Goal: Task Accomplishment & Management: Manage account settings

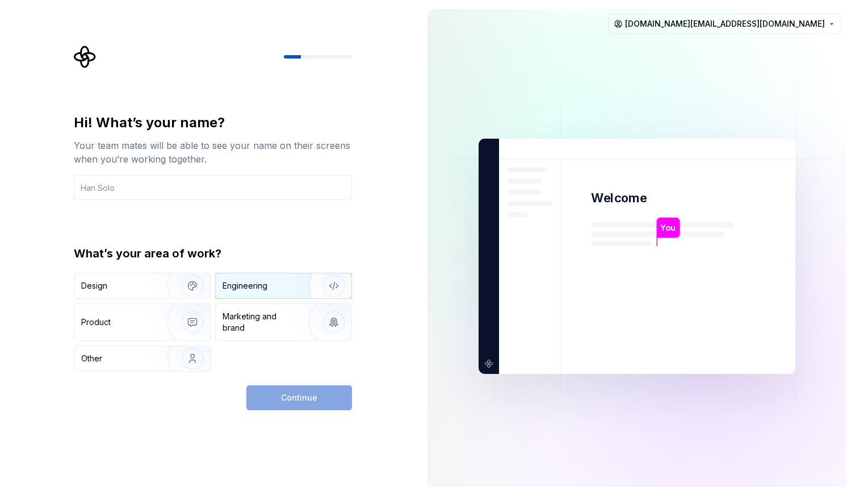
click at [250, 284] on div "Engineering" at bounding box center [245, 285] width 45 height 11
click at [293, 389] on div "Continue" at bounding box center [300, 397] width 106 height 25
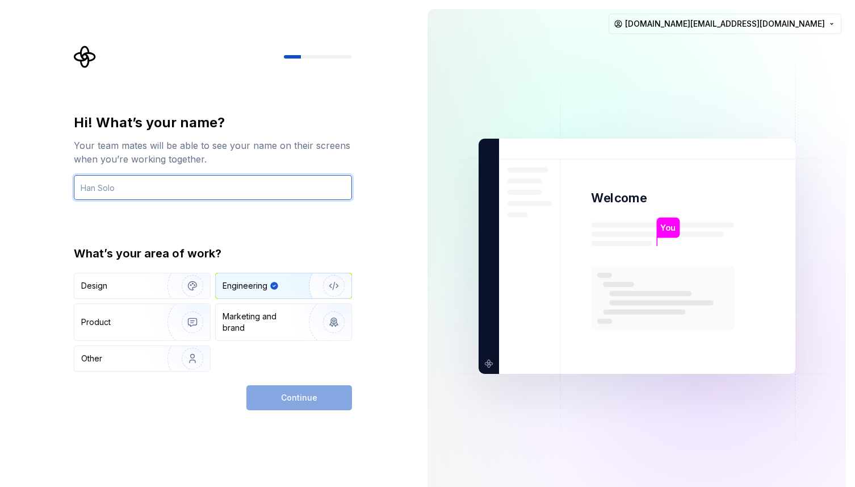
click at [232, 188] on input "text" at bounding box center [213, 187] width 278 height 25
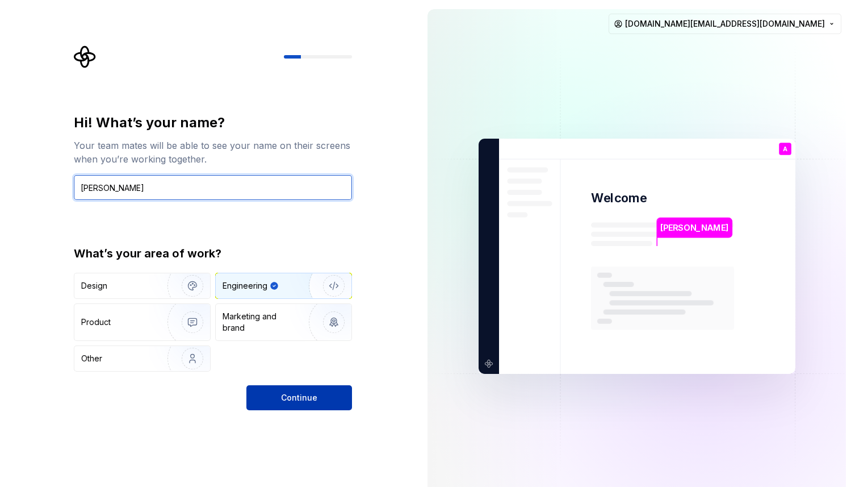
type input "[PERSON_NAME]"
click at [317, 403] on button "Continue" at bounding box center [300, 397] width 106 height 25
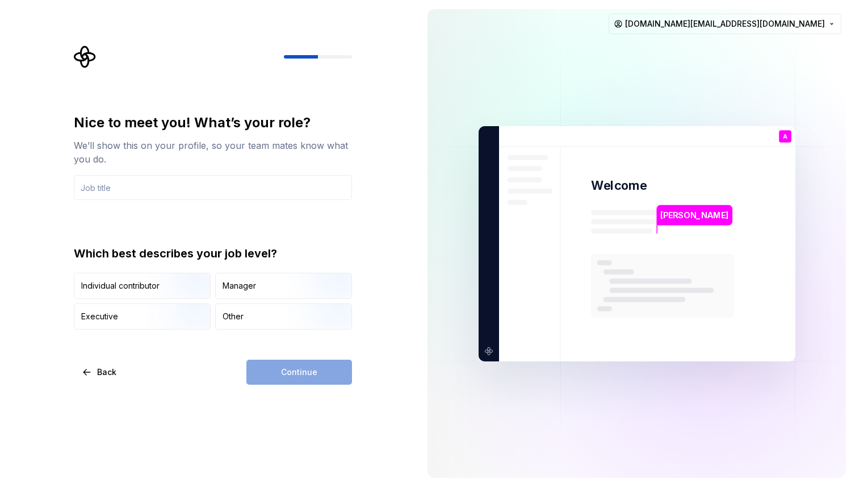
click at [244, 206] on div "Nice to meet you! What’s your role? We’ll show this on your profile, so your te…" at bounding box center [213, 222] width 278 height 216
click at [244, 190] on input "text" at bounding box center [213, 187] width 278 height 25
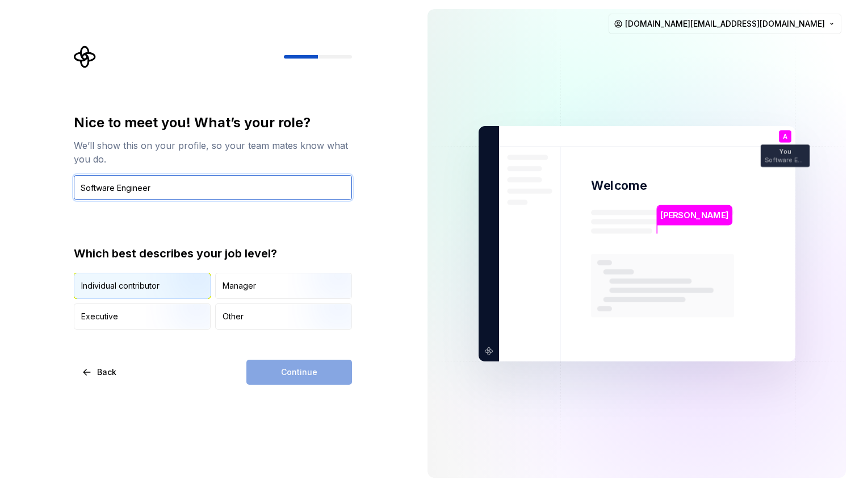
type input "Software Engineer"
click at [177, 279] on img "button" at bounding box center [183, 300] width 73 height 76
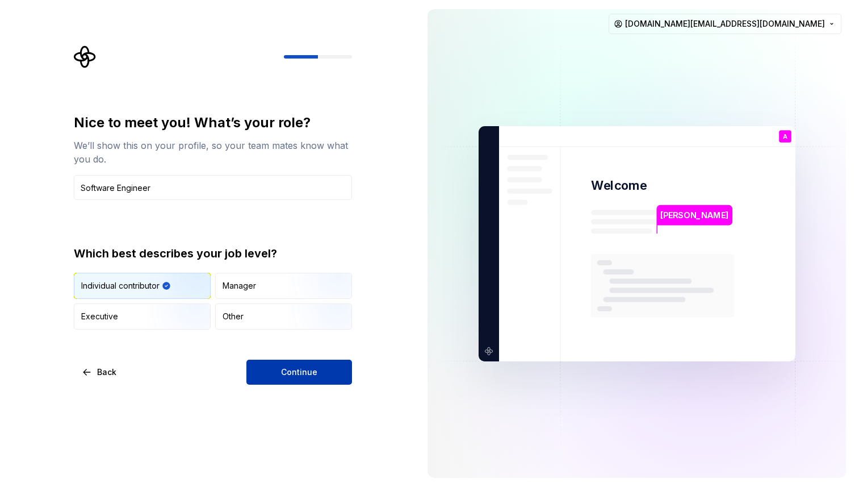
click at [309, 379] on button "Continue" at bounding box center [300, 372] width 106 height 25
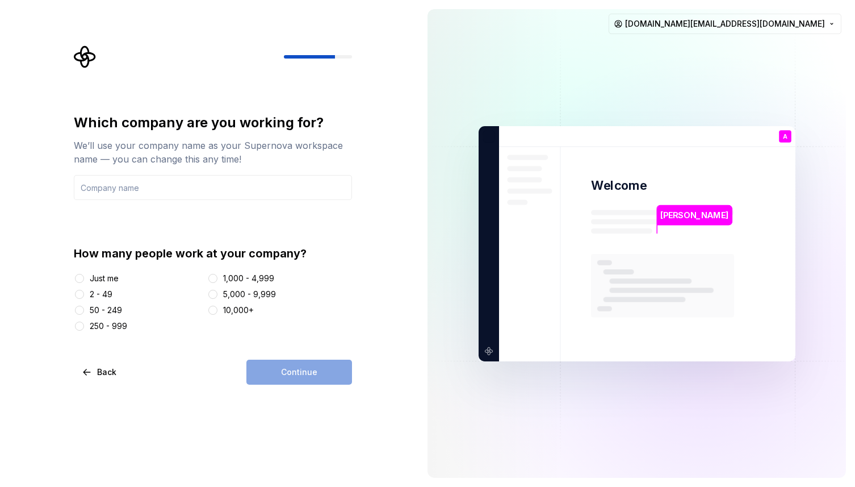
click at [110, 278] on div "Just me" at bounding box center [104, 278] width 29 height 11
click at [84, 278] on button "Just me" at bounding box center [79, 278] width 9 height 9
click at [140, 189] on input "text" at bounding box center [213, 187] width 278 height 25
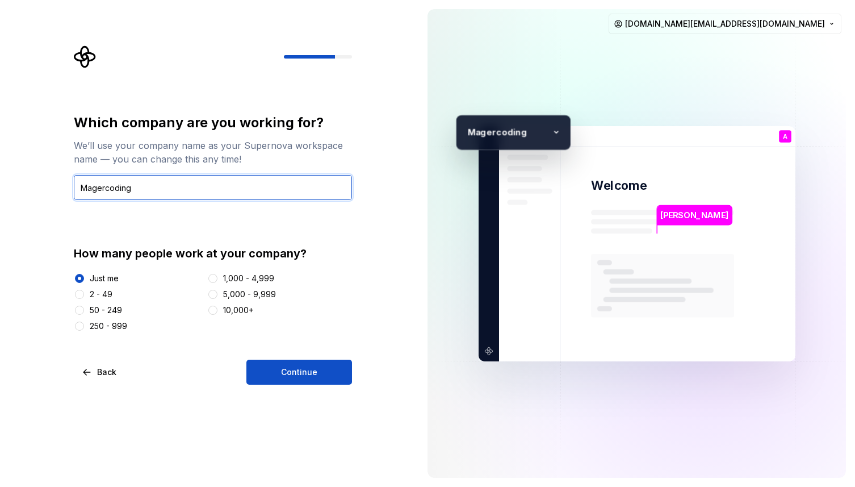
type input "Magercoding"
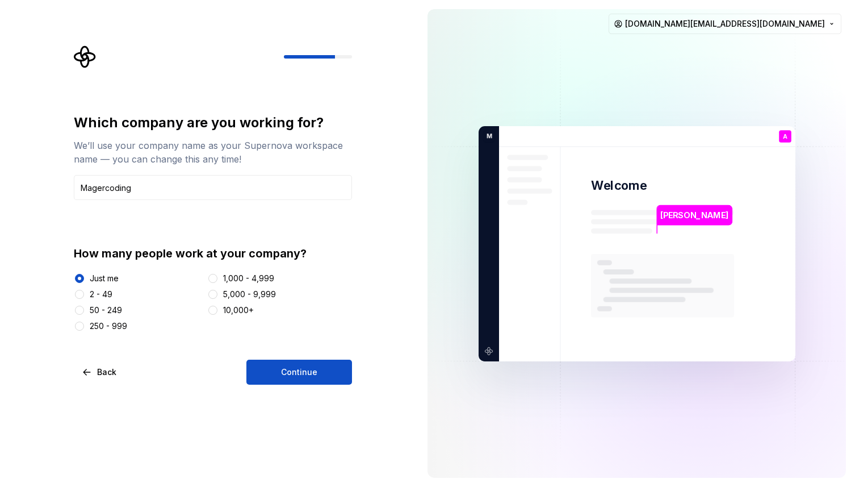
click at [105, 289] on div "2 - 49" at bounding box center [101, 294] width 23 height 11
click at [84, 290] on button "2 - 49" at bounding box center [79, 294] width 9 height 9
click at [290, 373] on span "Continue" at bounding box center [299, 371] width 36 height 11
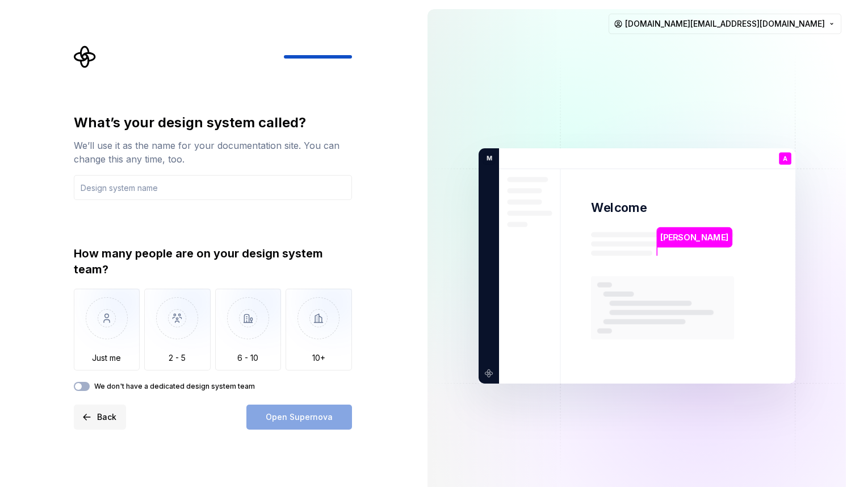
click at [110, 413] on span "Back" at bounding box center [106, 416] width 19 height 11
click at [100, 418] on span "Back" at bounding box center [106, 416] width 19 height 11
click at [95, 419] on button "Back" at bounding box center [100, 416] width 52 height 25
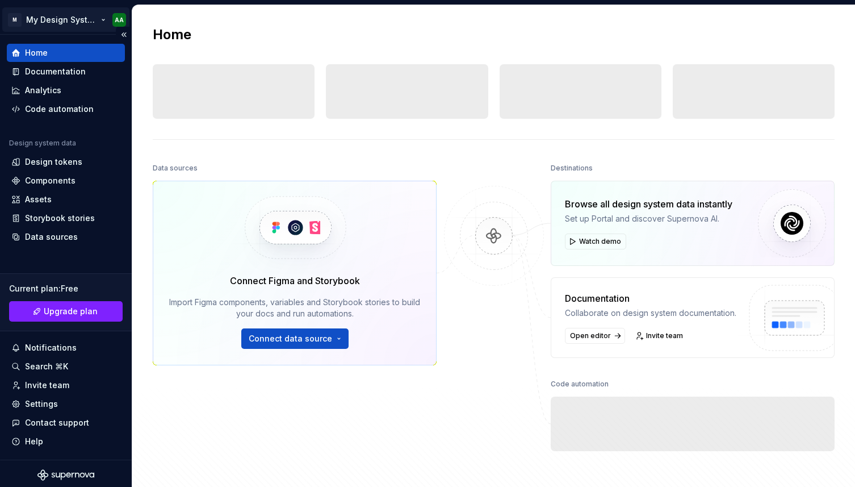
click at [93, 17] on html "M My Design System AA Home Documentation Analytics Code automation Design syste…" at bounding box center [427, 243] width 855 height 487
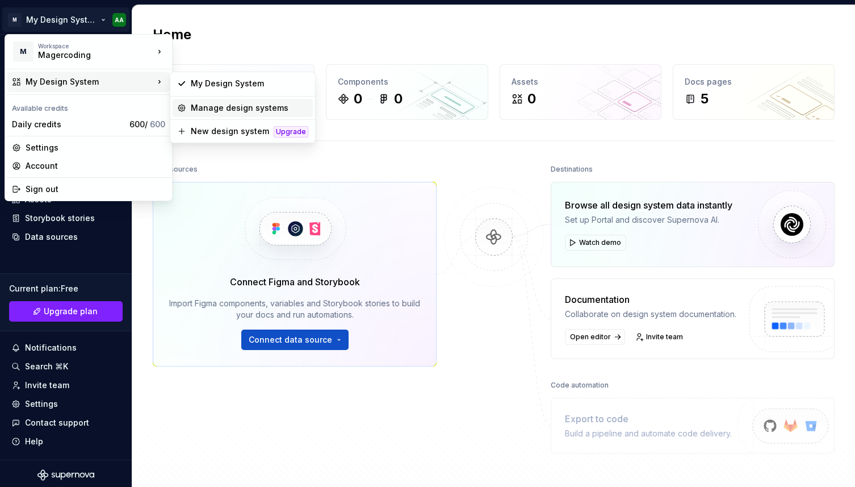
click at [216, 112] on div "Manage design systems" at bounding box center [250, 107] width 118 height 11
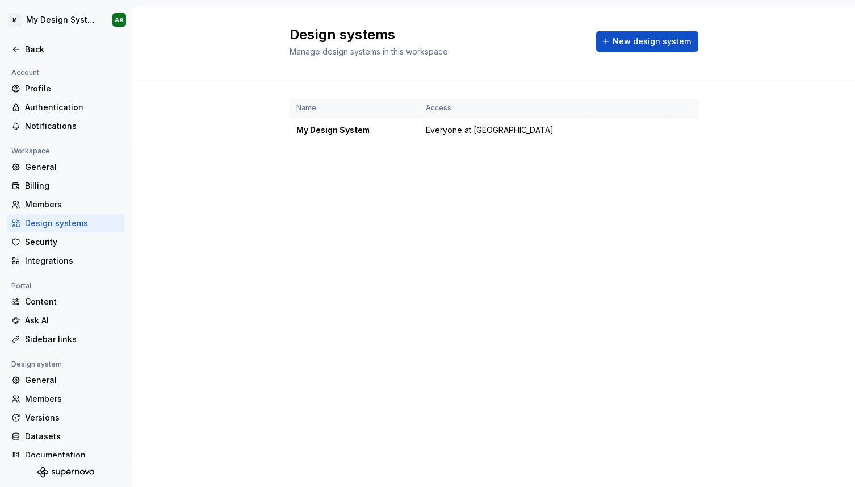
click at [359, 31] on h2 "Design systems" at bounding box center [436, 35] width 293 height 18
click at [60, 86] on div "Profile" at bounding box center [72, 88] width 95 height 11
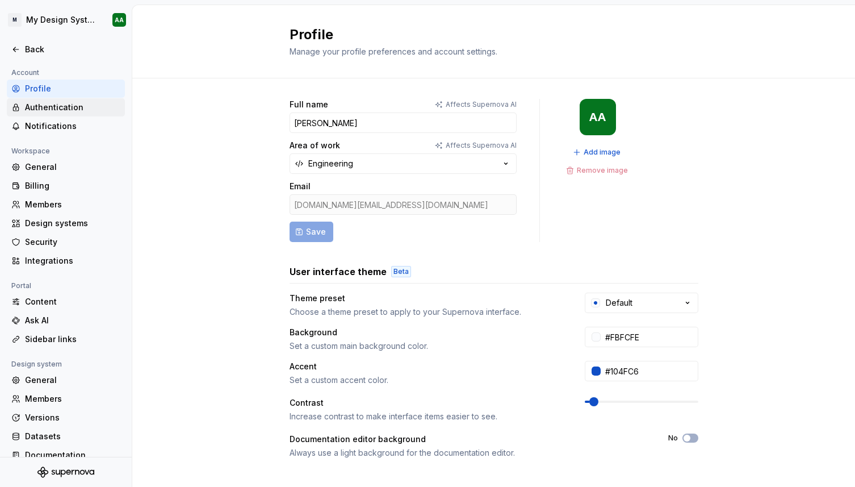
click at [84, 107] on div "Authentication" at bounding box center [72, 107] width 95 height 11
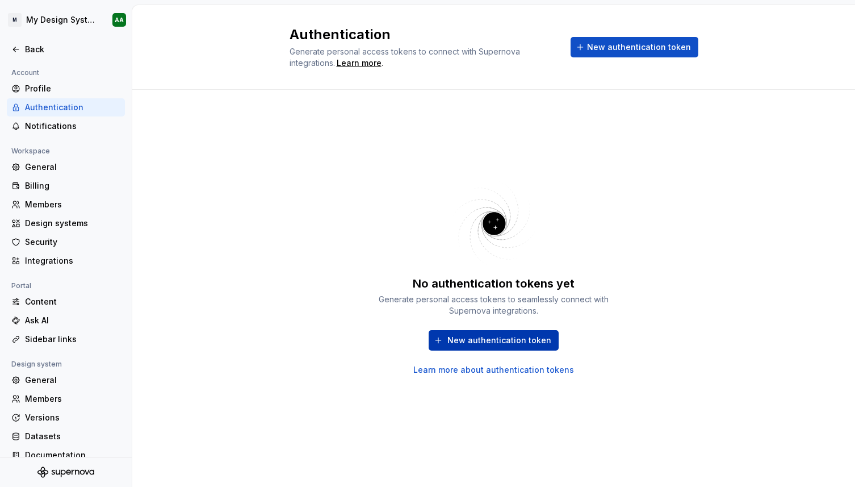
click at [478, 345] on span "New authentication token" at bounding box center [500, 340] width 104 height 11
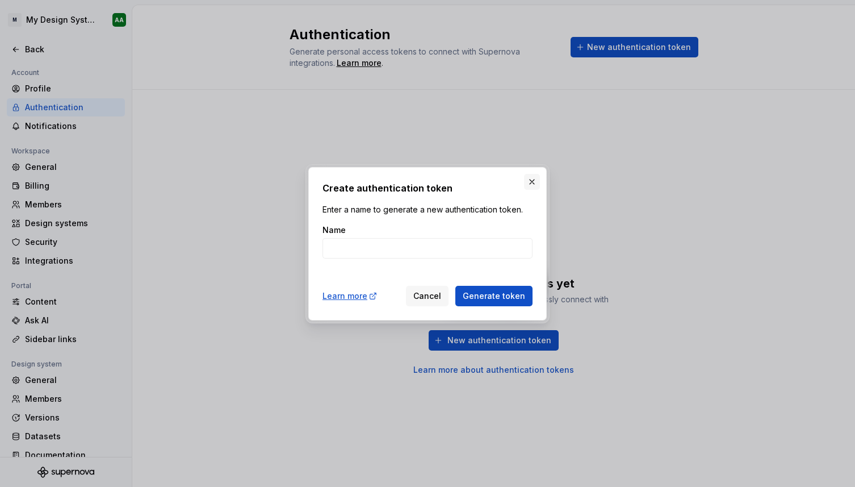
click at [532, 181] on button "button" at bounding box center [532, 182] width 16 height 16
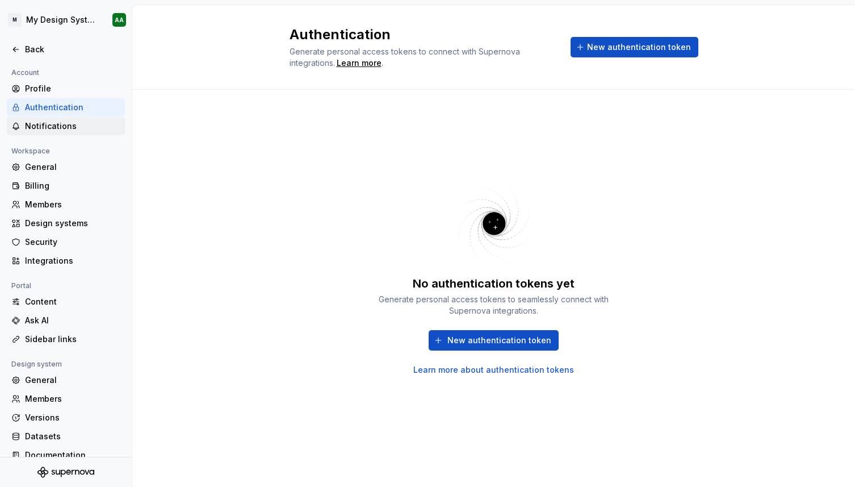
click at [69, 129] on div "Notifications" at bounding box center [72, 125] width 95 height 11
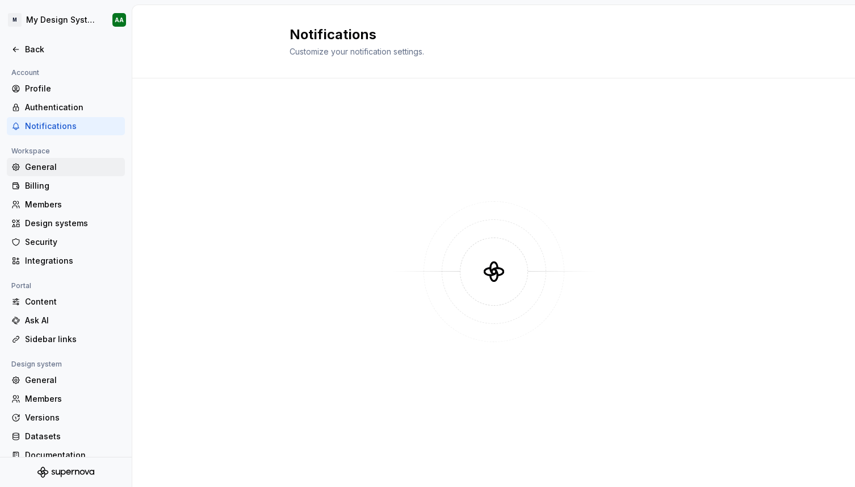
click at [72, 169] on div "General" at bounding box center [72, 166] width 95 height 11
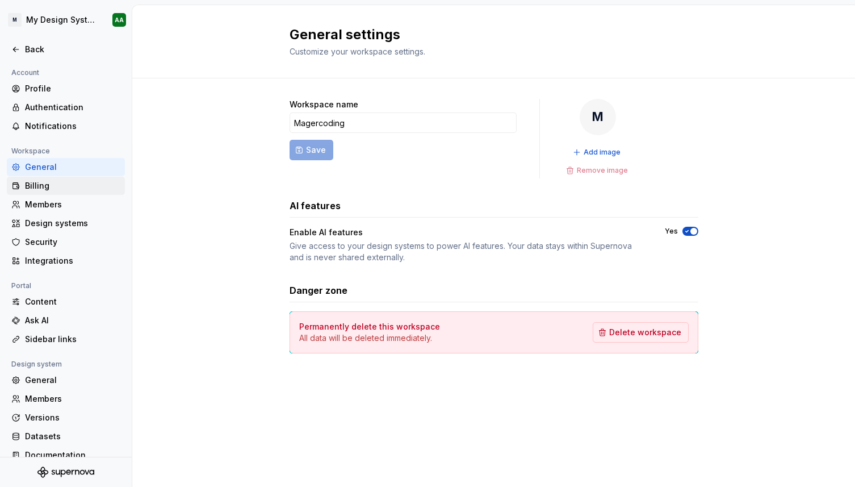
click at [71, 187] on div "Billing" at bounding box center [72, 185] width 95 height 11
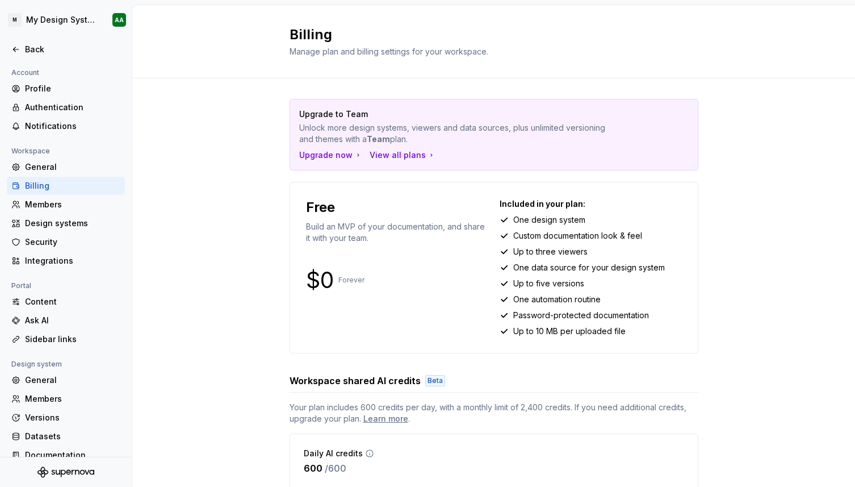
scroll to position [45, 0]
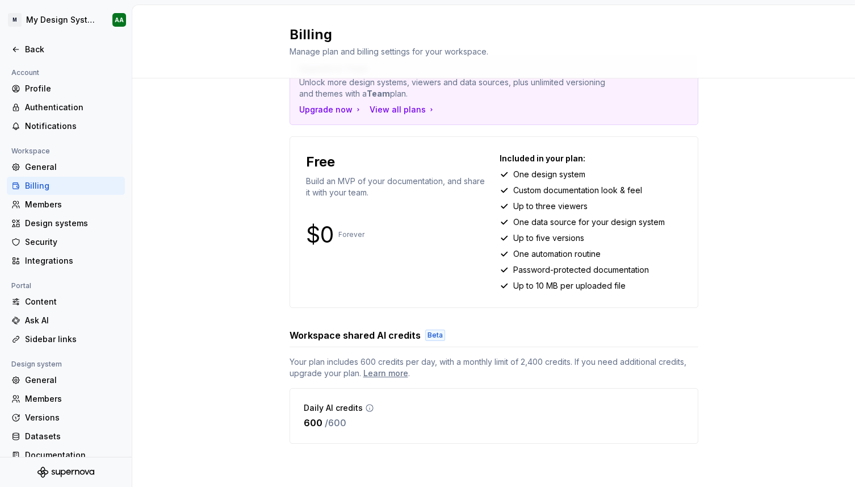
click at [318, 365] on span "Your plan includes 600 credits per day, with a monthly limit of 2,400 credits. …" at bounding box center [494, 367] width 409 height 23
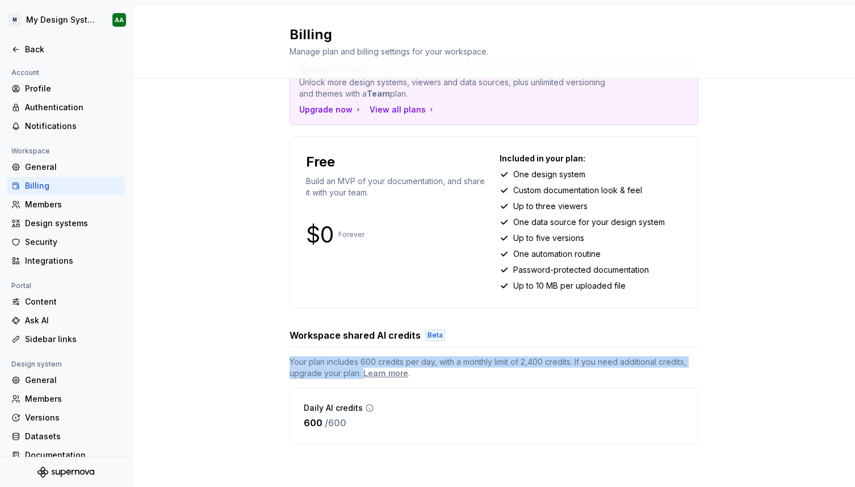
click at [318, 365] on span "Your plan includes 600 credits per day, with a monthly limit of 2,400 credits. …" at bounding box center [494, 367] width 409 height 23
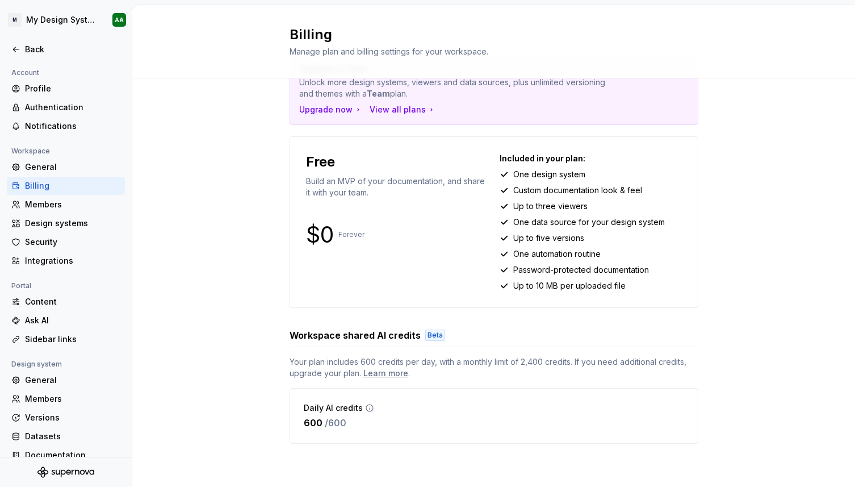
click at [318, 365] on span "Your plan includes 600 credits per day, with a monthly limit of 2,400 credits. …" at bounding box center [494, 367] width 409 height 23
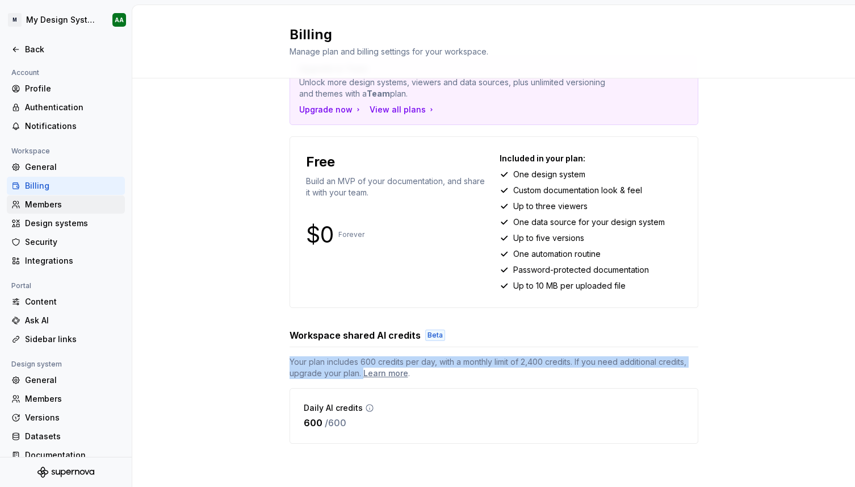
click at [56, 212] on div "Members" at bounding box center [66, 204] width 118 height 18
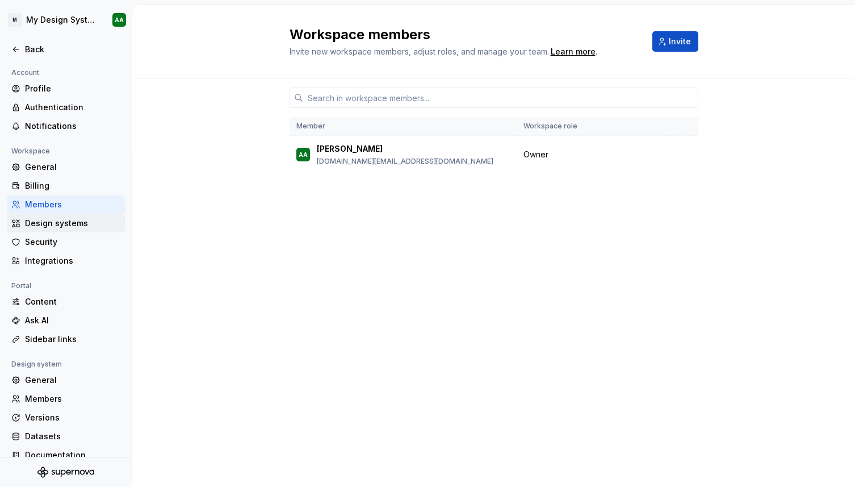
click at [72, 221] on div "Design systems" at bounding box center [72, 223] width 95 height 11
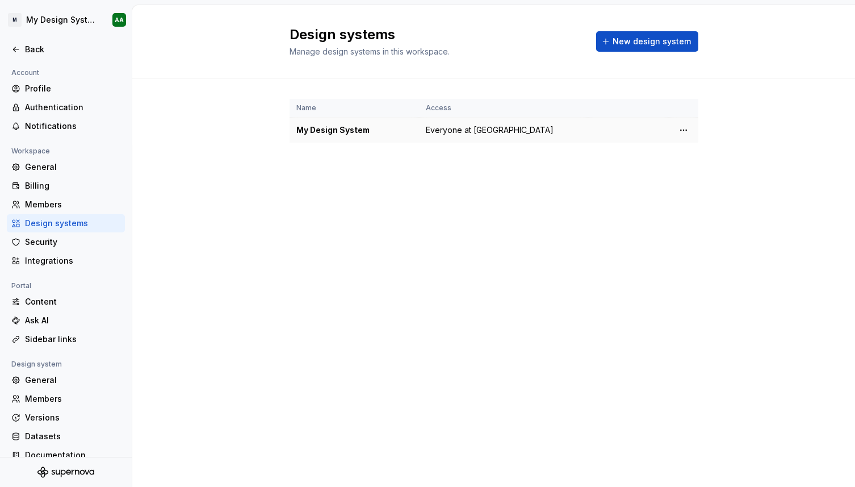
click at [456, 134] on span "Everyone at Magercoding" at bounding box center [490, 129] width 128 height 11
click at [687, 130] on html "M My Design System AA Back Account Profile Authentication Notifications Workspa…" at bounding box center [427, 243] width 855 height 487
click at [695, 168] on div "Design system settings" at bounding box center [744, 170] width 131 height 18
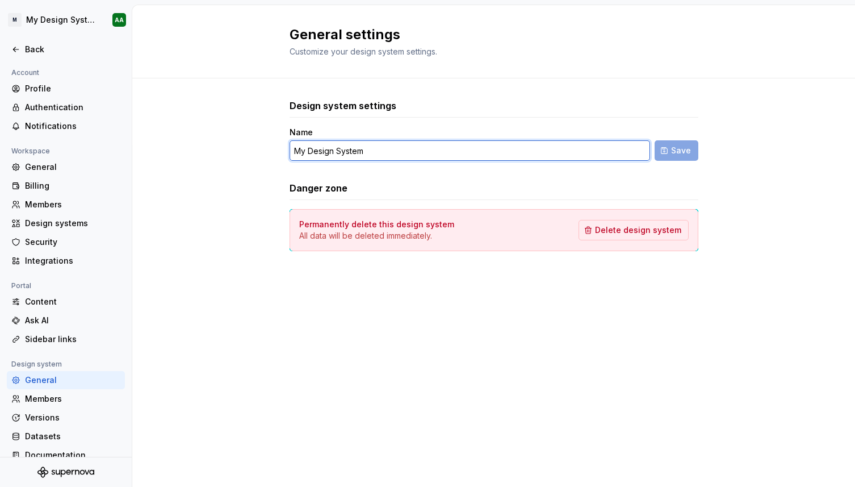
click at [512, 144] on input "My Design System" at bounding box center [470, 150] width 361 height 20
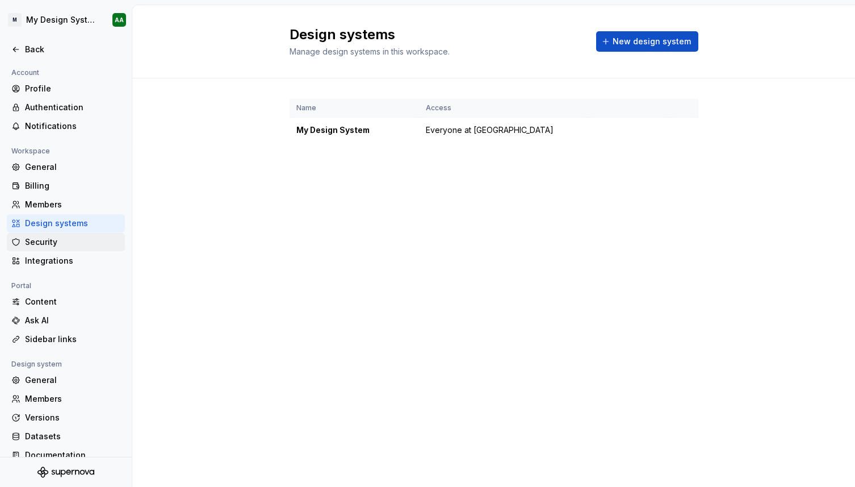
click at [110, 238] on div "Security" at bounding box center [72, 241] width 95 height 11
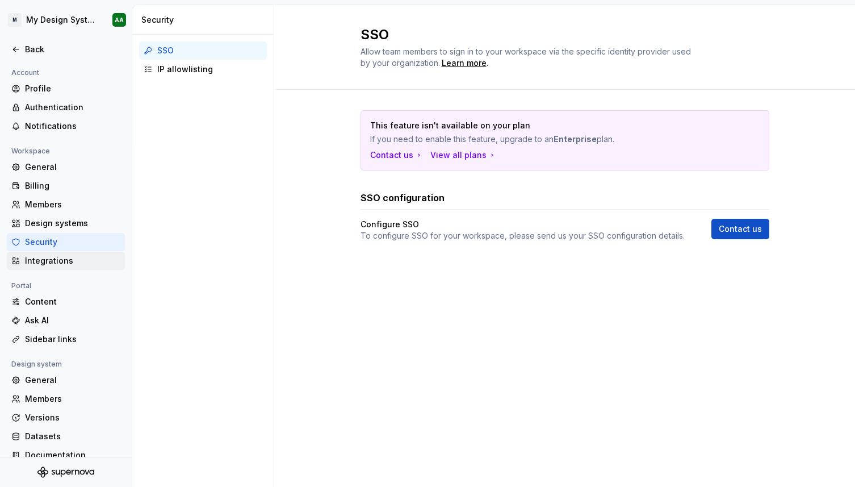
click at [95, 259] on div "Integrations" at bounding box center [72, 260] width 95 height 11
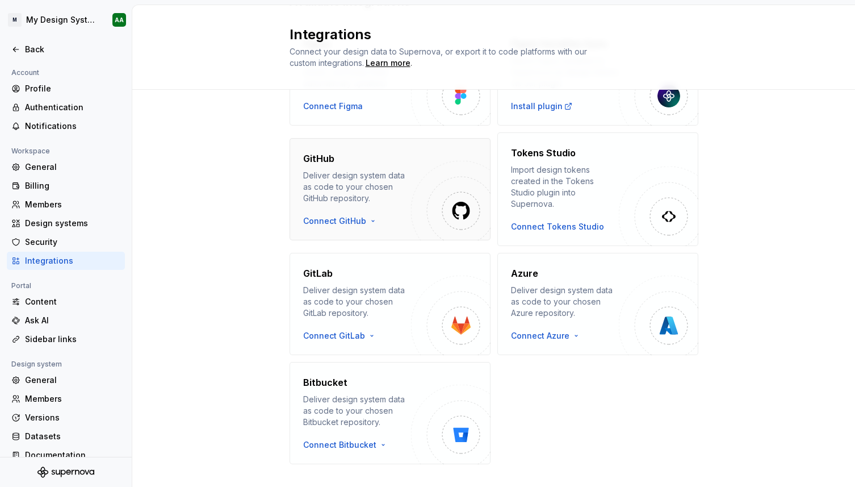
scroll to position [126, 0]
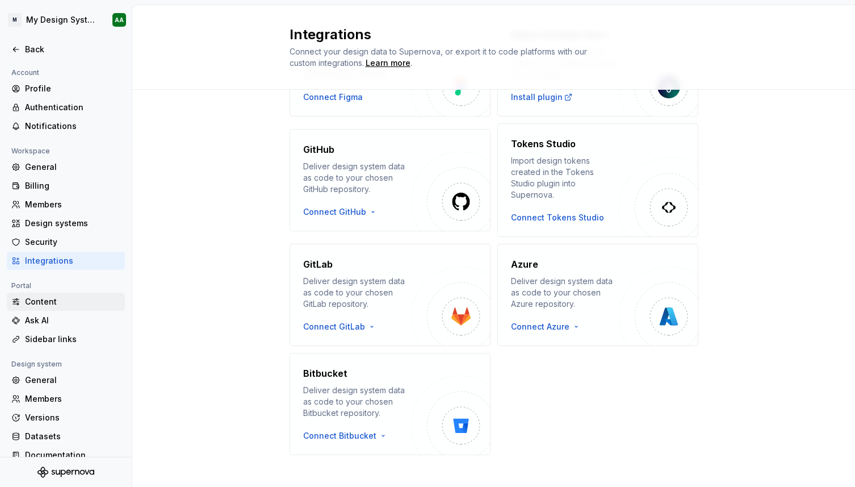
click at [85, 294] on div "Content" at bounding box center [66, 302] width 118 height 18
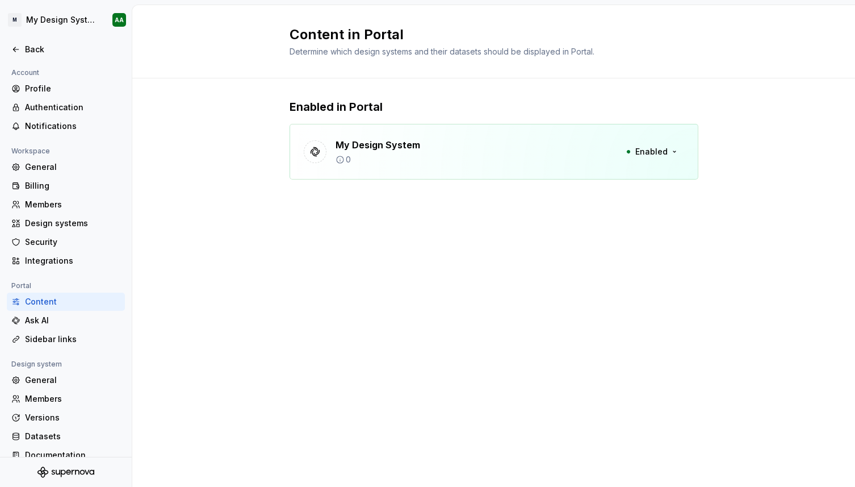
click at [364, 157] on div "0" at bounding box center [378, 159] width 85 height 11
click at [65, 322] on div "Ask AI" at bounding box center [72, 320] width 95 height 11
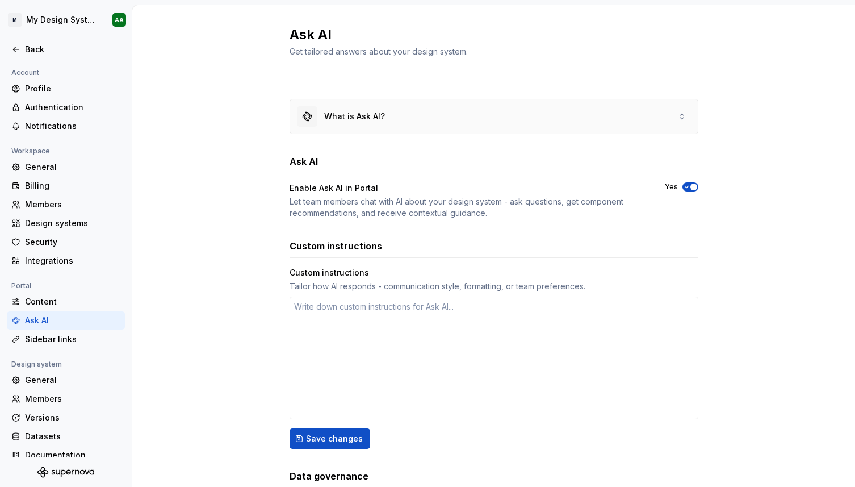
click at [431, 115] on div "What is Ask AI?" at bounding box center [494, 116] width 408 height 34
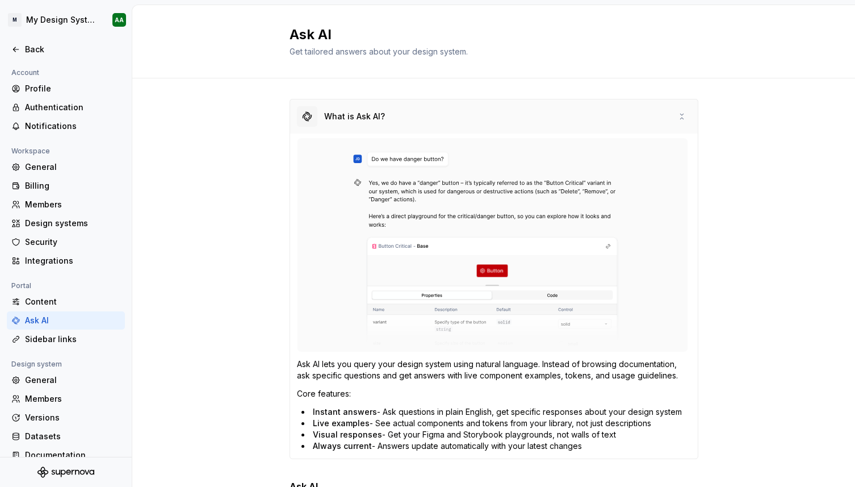
click at [431, 115] on div "What is Ask AI?" at bounding box center [494, 116] width 408 height 34
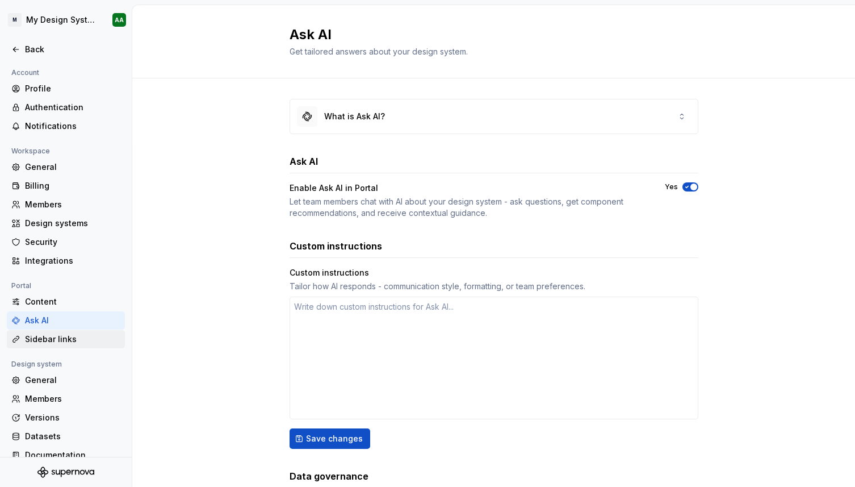
click at [64, 335] on div "Sidebar links" at bounding box center [72, 338] width 95 height 11
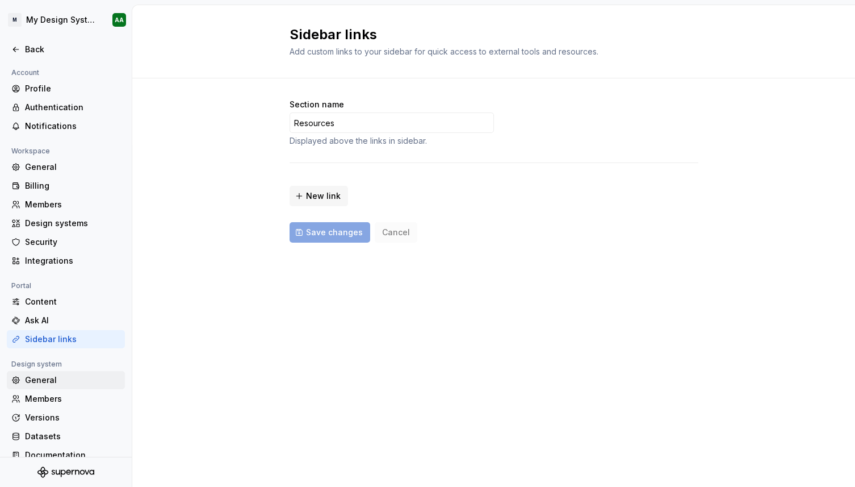
click at [80, 374] on div "General" at bounding box center [72, 379] width 95 height 11
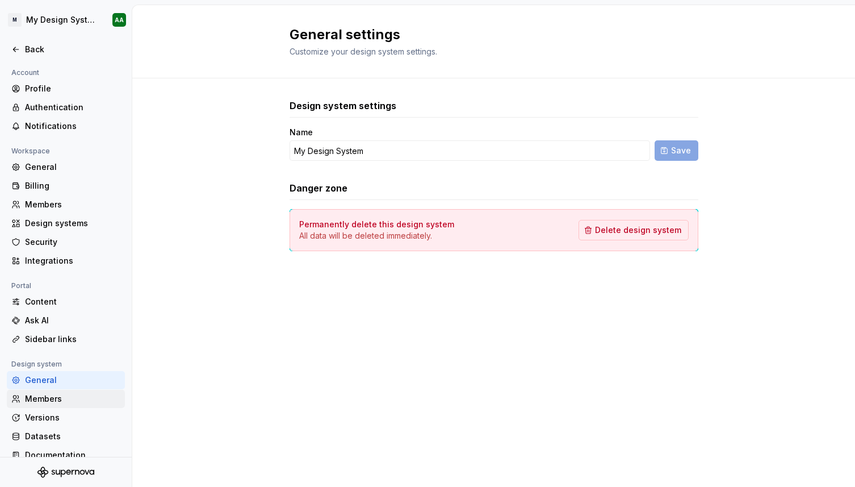
click at [80, 397] on div "Members" at bounding box center [72, 398] width 95 height 11
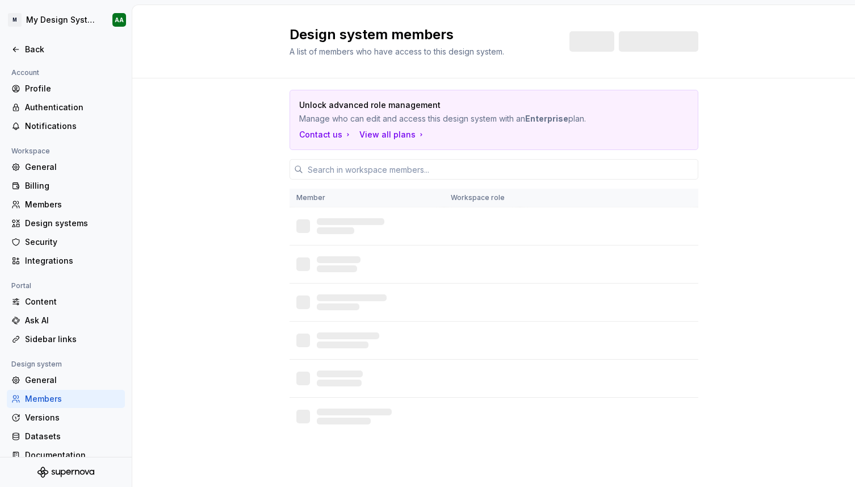
scroll to position [14, 0]
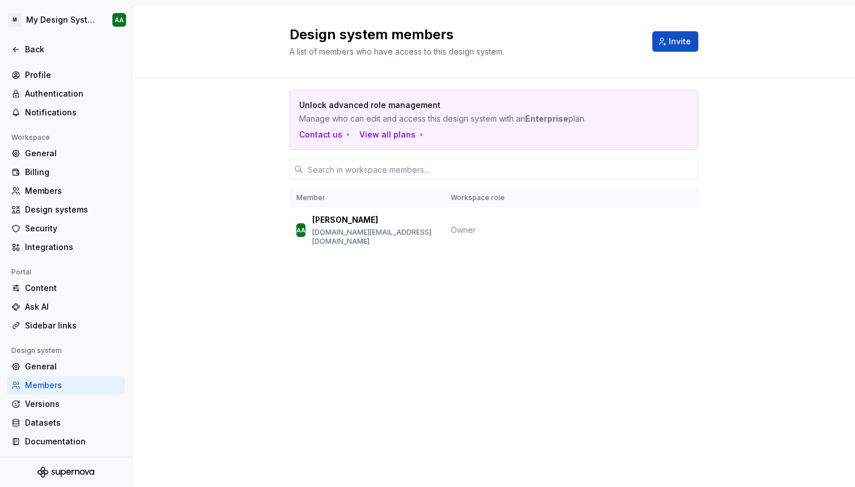
click at [80, 397] on div "Versions" at bounding box center [66, 404] width 118 height 18
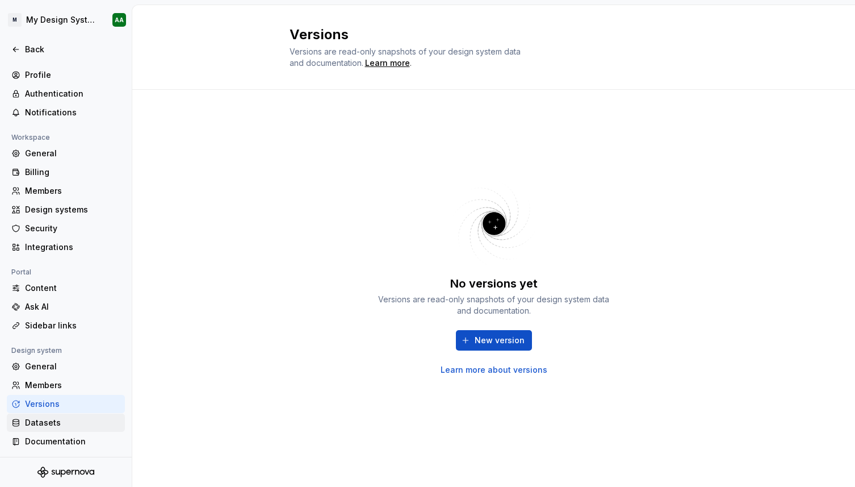
click at [82, 418] on div "Datasets" at bounding box center [72, 422] width 95 height 11
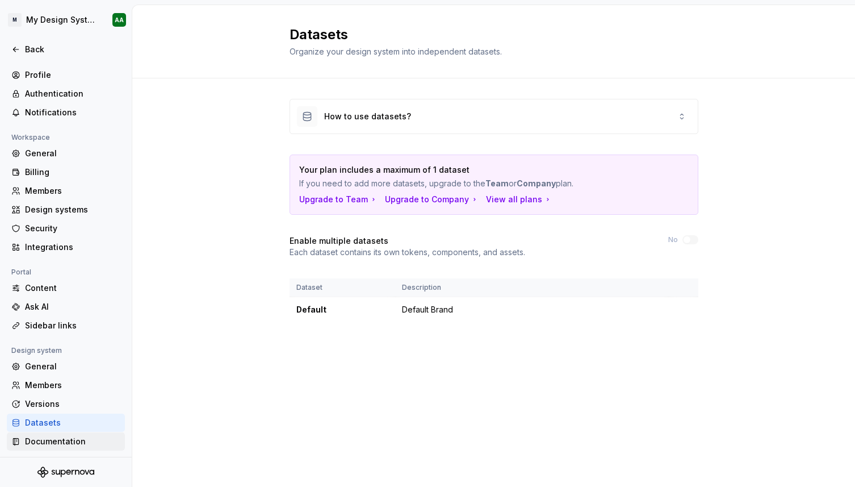
click at [60, 439] on div "Documentation" at bounding box center [72, 441] width 95 height 11
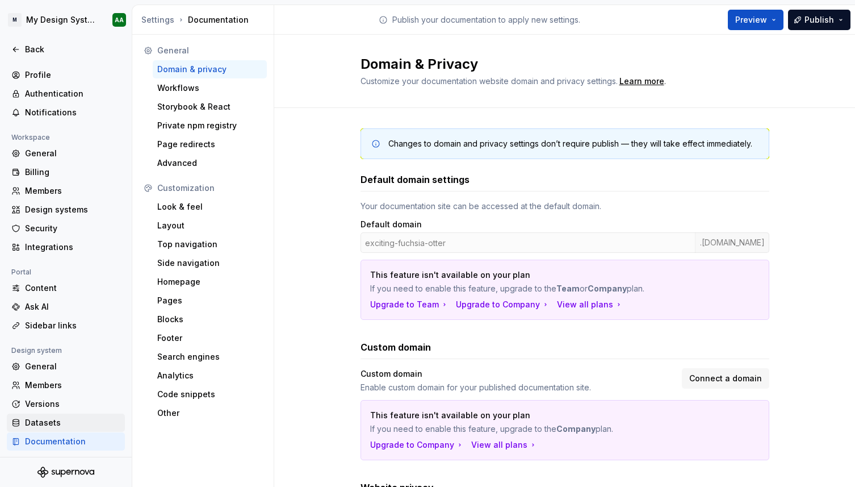
click at [56, 424] on div "Datasets" at bounding box center [72, 422] width 95 height 11
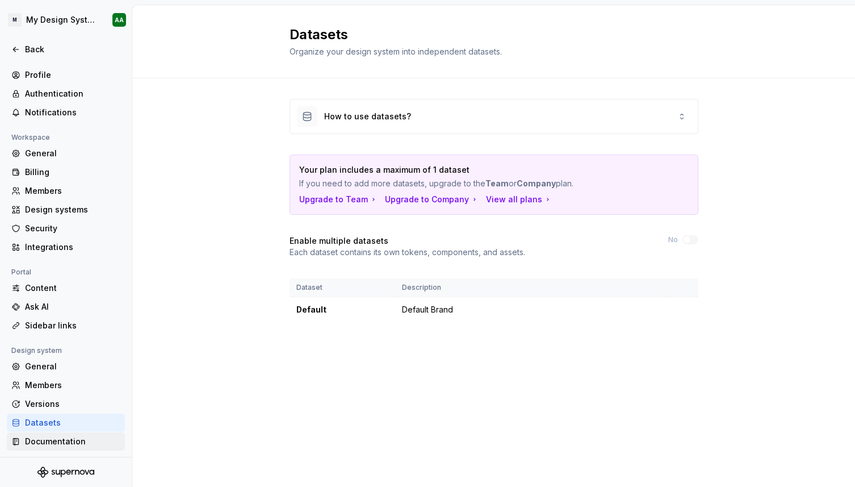
click at [56, 436] on div "Documentation" at bounding box center [72, 441] width 95 height 11
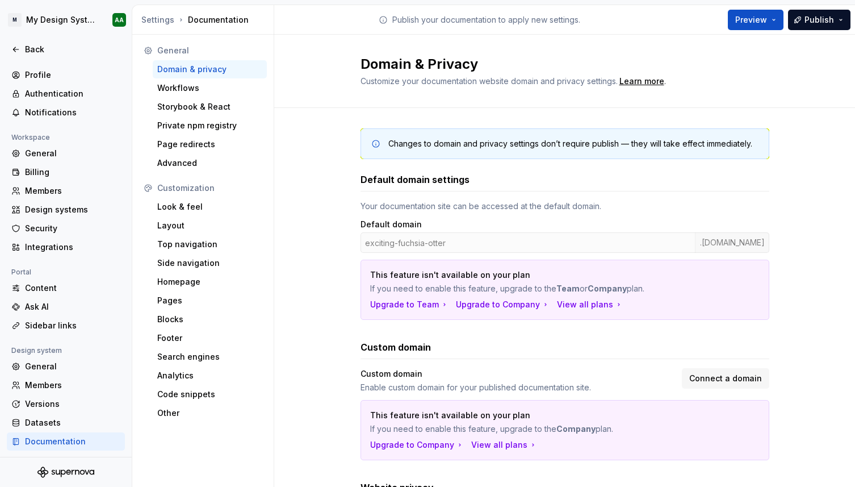
click at [465, 240] on div "exciting-fuchsia-otter .supernova-docs.io" at bounding box center [565, 242] width 409 height 20
click at [412, 234] on div "exciting-fuchsia-otter .supernova-docs.io" at bounding box center [565, 242] width 409 height 20
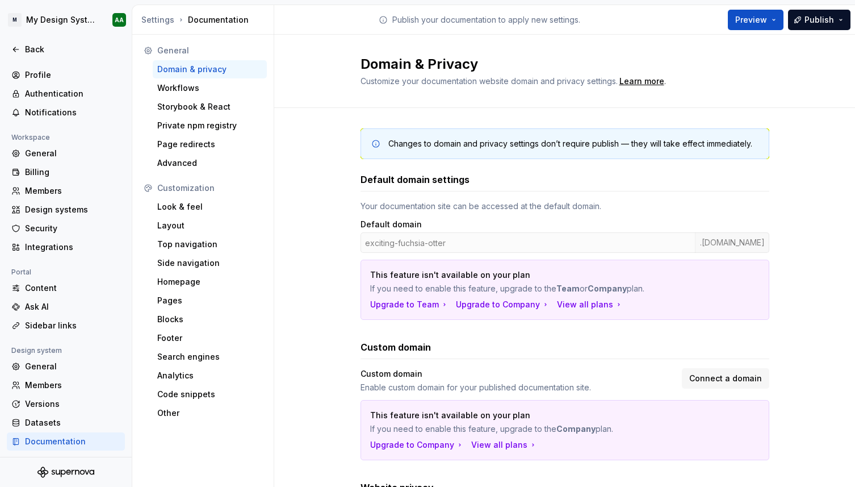
click at [429, 346] on h3 "Custom domain" at bounding box center [396, 347] width 70 height 14
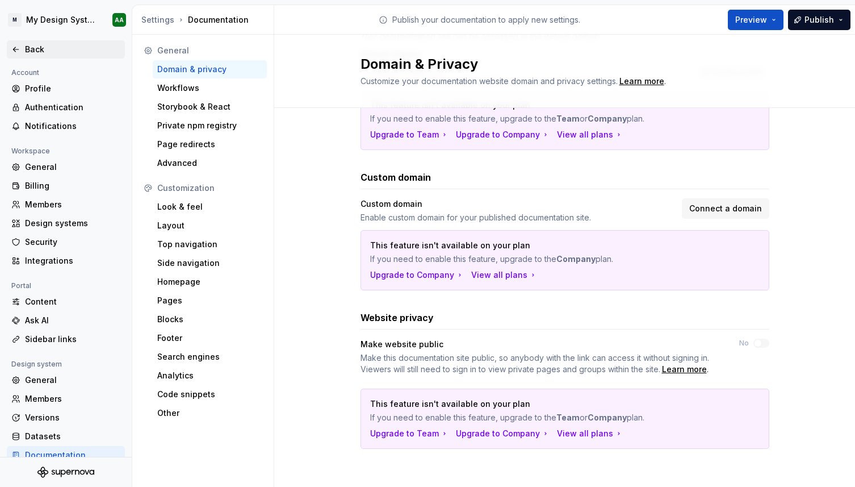
click at [32, 49] on div "Back" at bounding box center [72, 49] width 95 height 11
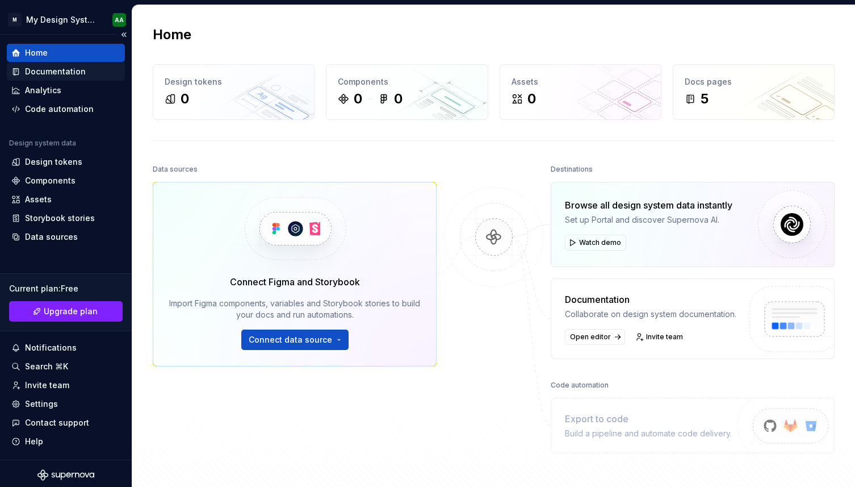
click at [72, 75] on div "Documentation" at bounding box center [55, 71] width 61 height 11
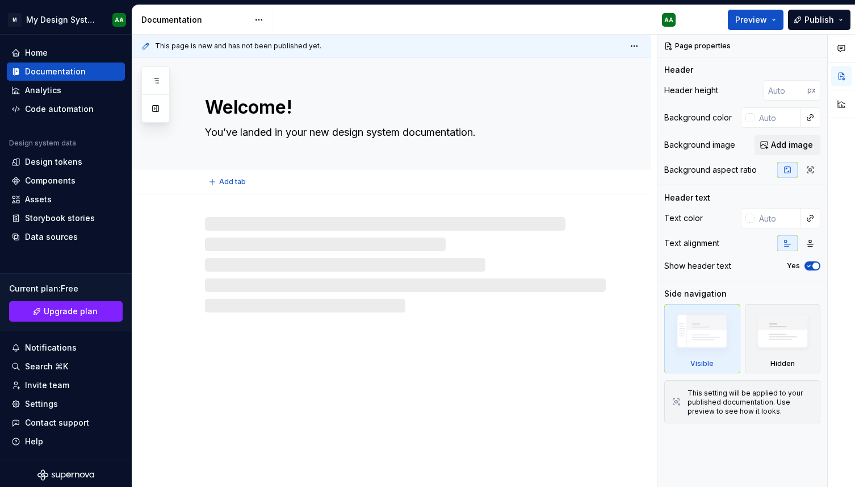
click at [245, 104] on textarea "Welcome!" at bounding box center [403, 107] width 401 height 27
click at [68, 91] on div "Analytics" at bounding box center [65, 90] width 109 height 11
type textarea "*"
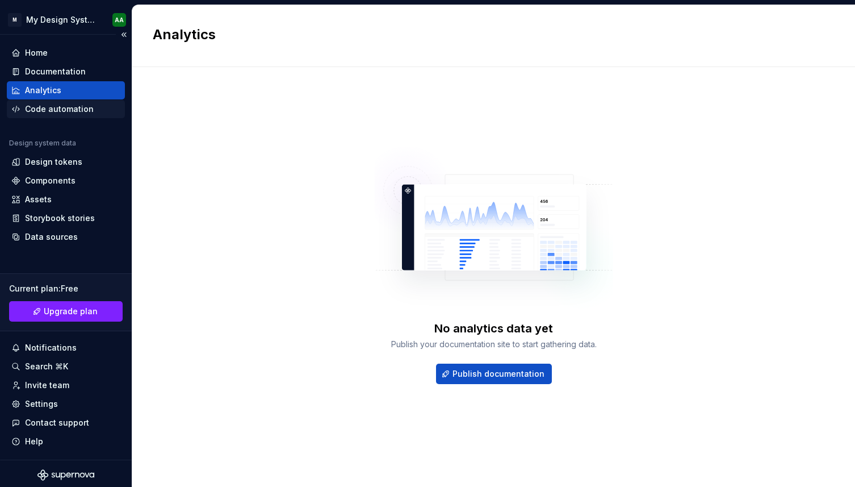
click at [79, 106] on div "Code automation" at bounding box center [59, 108] width 69 height 11
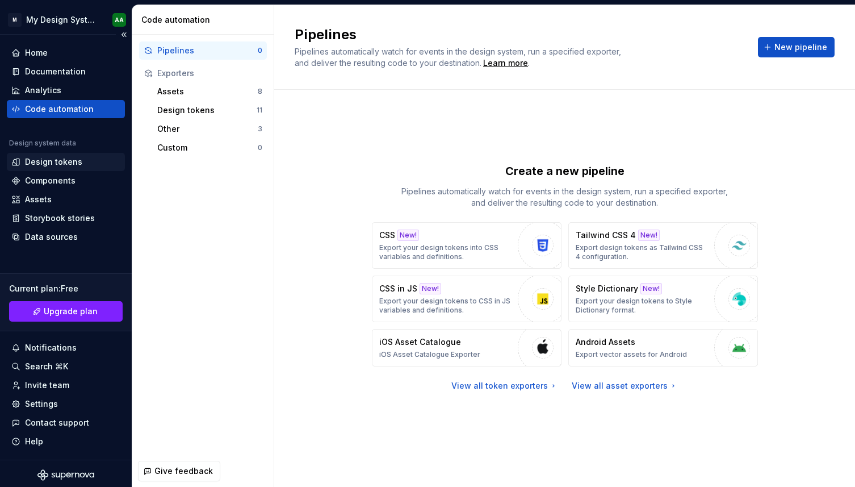
click at [90, 164] on div "Design tokens" at bounding box center [65, 161] width 109 height 11
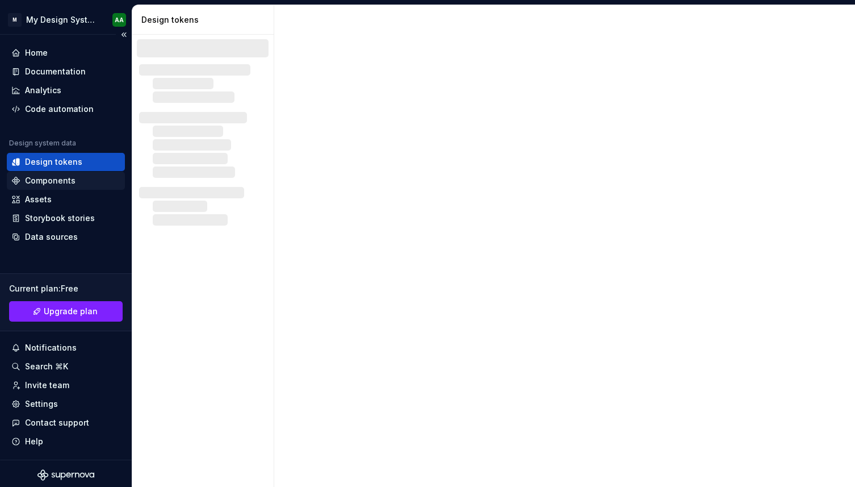
click at [89, 177] on div "Components" at bounding box center [65, 180] width 109 height 11
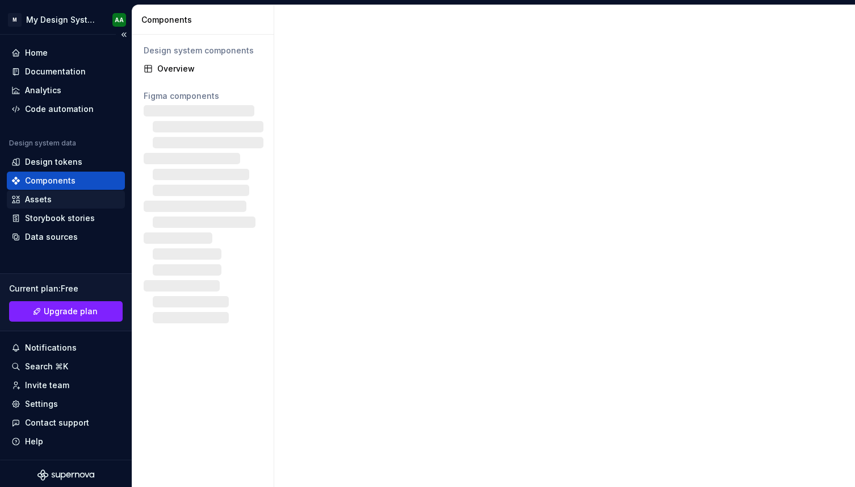
click at [89, 205] on div "Assets" at bounding box center [66, 199] width 118 height 18
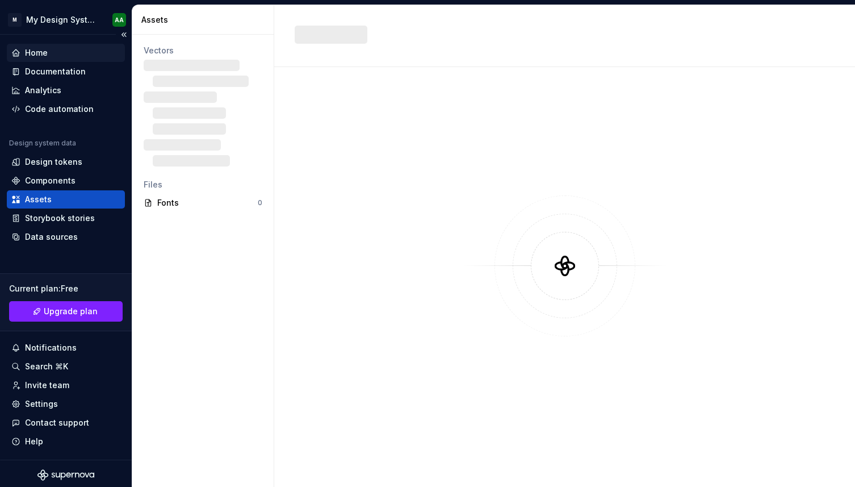
click at [83, 52] on div "Home" at bounding box center [65, 52] width 109 height 11
